Goal: Information Seeking & Learning: Compare options

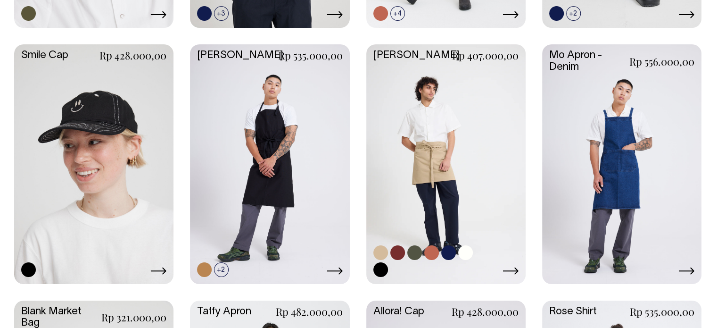
scroll to position [1178, 0]
click at [464, 196] on link at bounding box center [445, 162] width 159 height 237
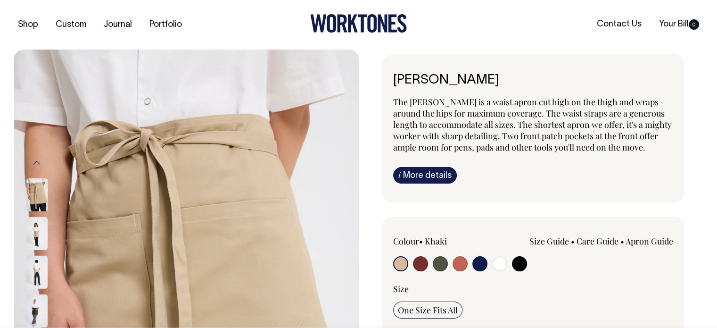
click at [37, 233] on img at bounding box center [36, 232] width 21 height 33
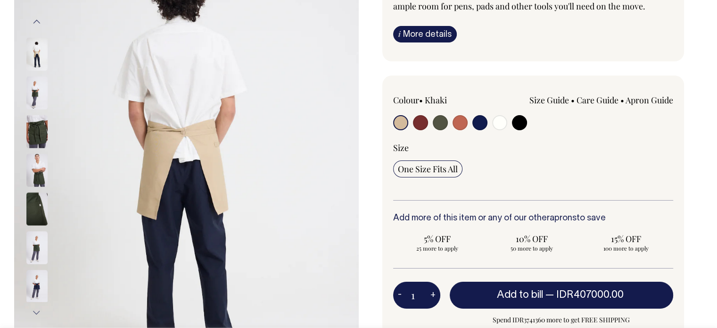
scroll to position [141, 0]
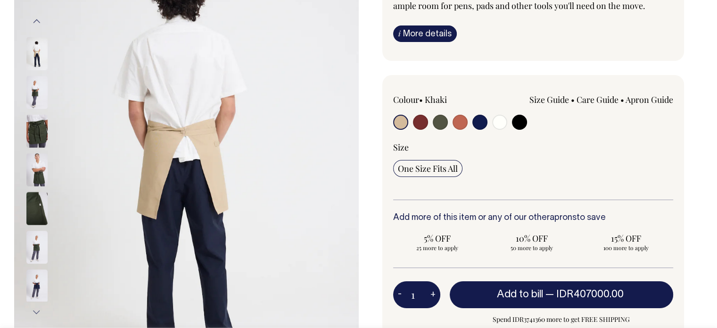
click at [34, 166] on img at bounding box center [36, 169] width 21 height 33
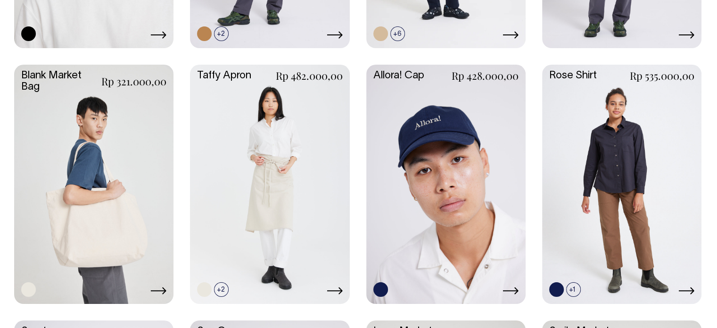
scroll to position [1414, 0]
click at [485, 230] on link at bounding box center [445, 183] width 159 height 237
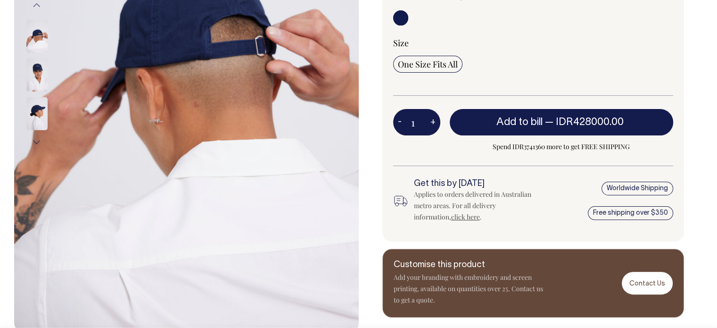
scroll to position [235, 0]
